Goal: Transaction & Acquisition: Purchase product/service

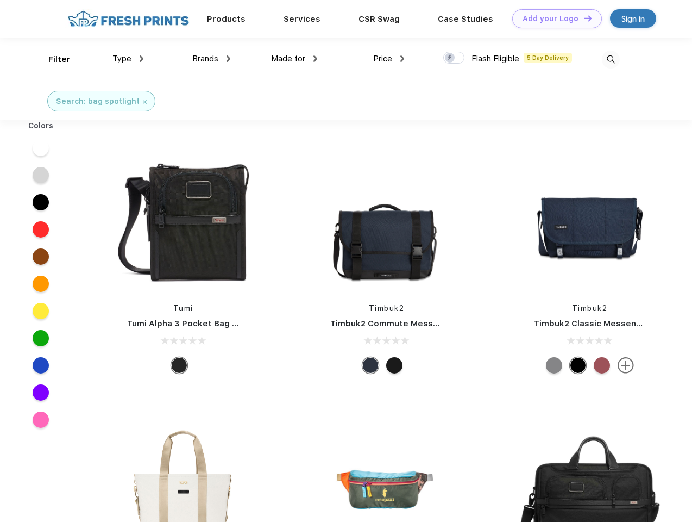
scroll to position [1, 0]
click at [553, 18] on link "Add your Logo Design Tool" at bounding box center [558, 18] width 90 height 19
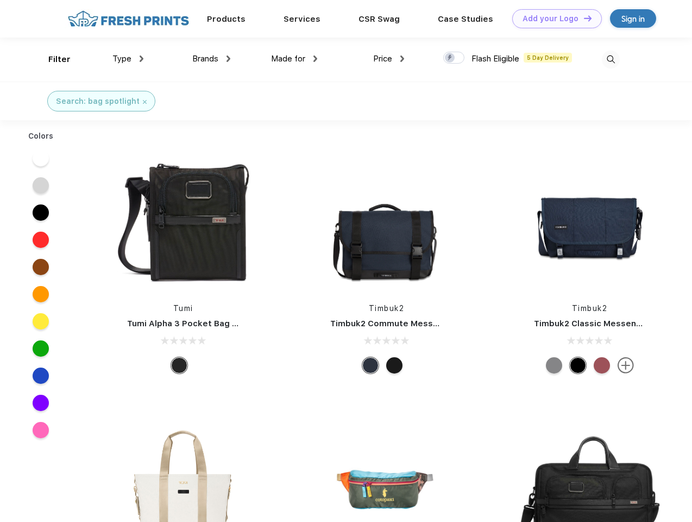
click at [0, 0] on div "Design Tool" at bounding box center [0, 0] width 0 height 0
click at [583, 18] on link "Add your Logo Design Tool" at bounding box center [558, 18] width 90 height 19
click at [52, 59] on div "Filter" at bounding box center [59, 59] width 22 height 13
click at [128, 59] on span "Type" at bounding box center [122, 59] width 19 height 10
click at [211, 59] on span "Brands" at bounding box center [205, 59] width 26 height 10
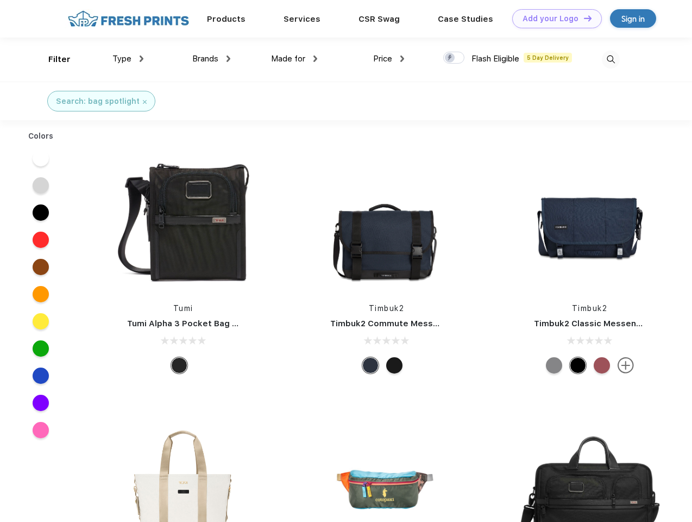
click at [295, 59] on span "Made for" at bounding box center [288, 59] width 34 height 10
click at [389, 59] on span "Price" at bounding box center [382, 59] width 19 height 10
click at [454, 58] on div at bounding box center [454, 58] width 21 height 12
click at [451, 58] on input "checkbox" at bounding box center [447, 54] width 7 height 7
click at [611, 59] on img at bounding box center [611, 60] width 18 height 18
